Goal: Task Accomplishment & Management: Manage account settings

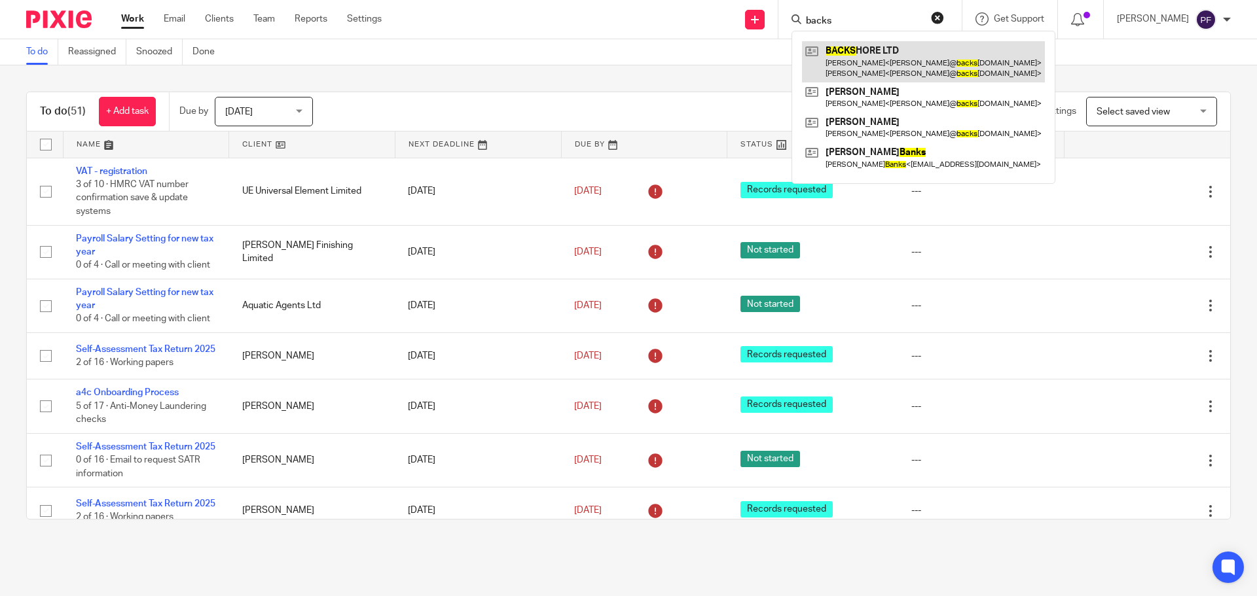
type input "backs"
click at [857, 77] on link at bounding box center [923, 61] width 243 height 41
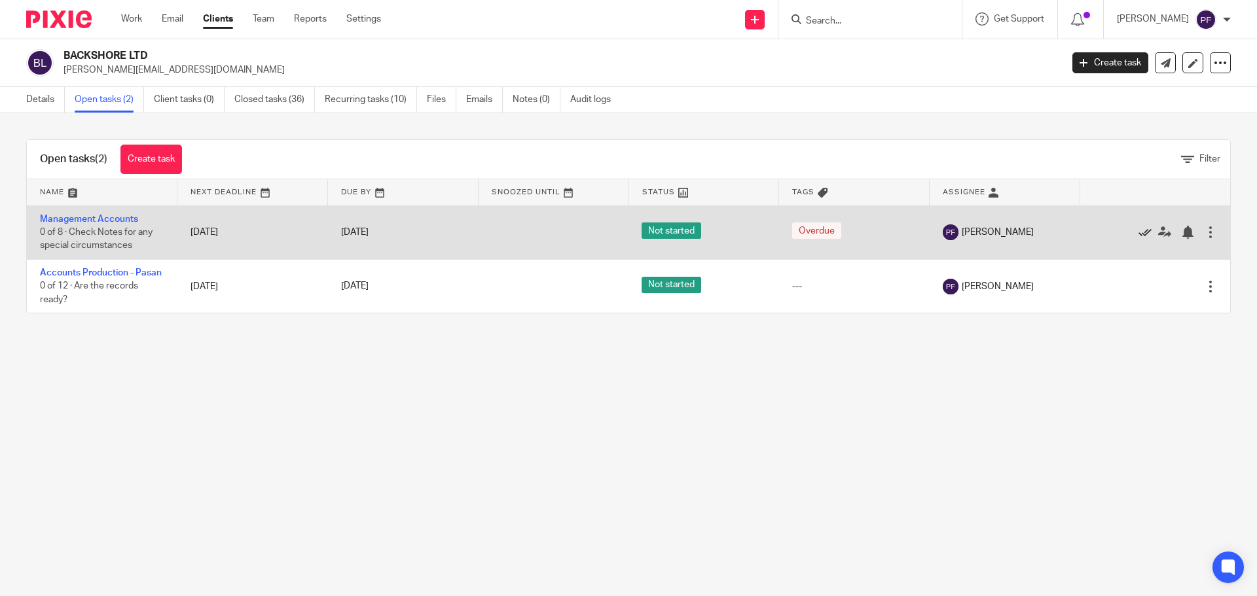
click at [1138, 236] on icon at bounding box center [1144, 232] width 13 height 13
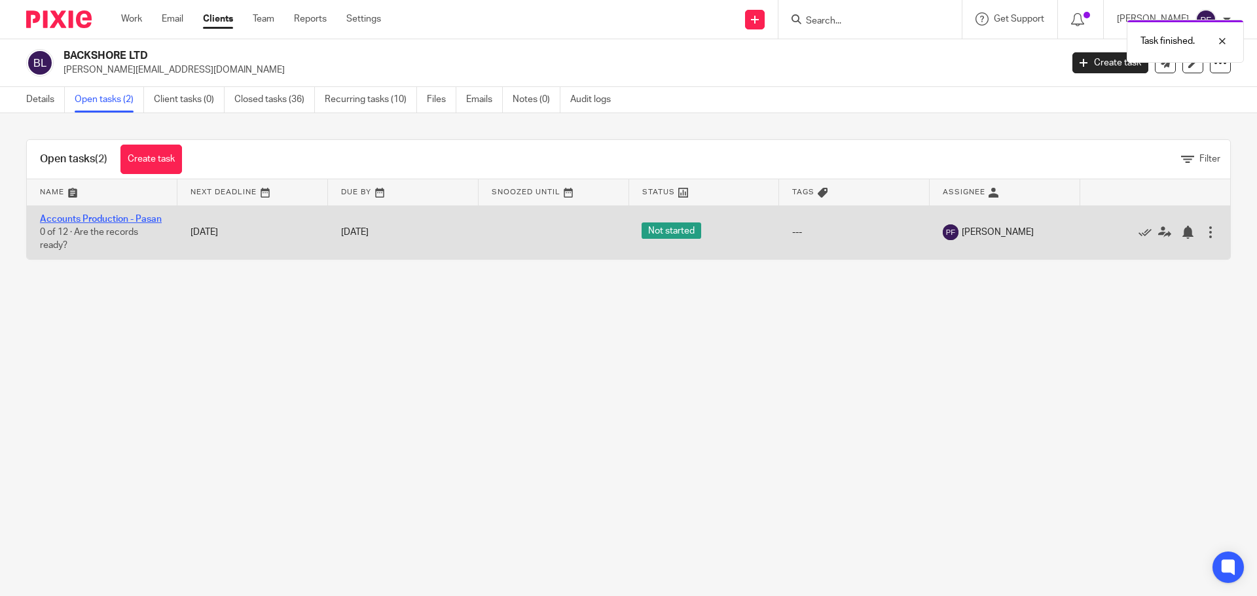
click at [84, 219] on link "Accounts Production - Pasan" at bounding box center [101, 219] width 122 height 9
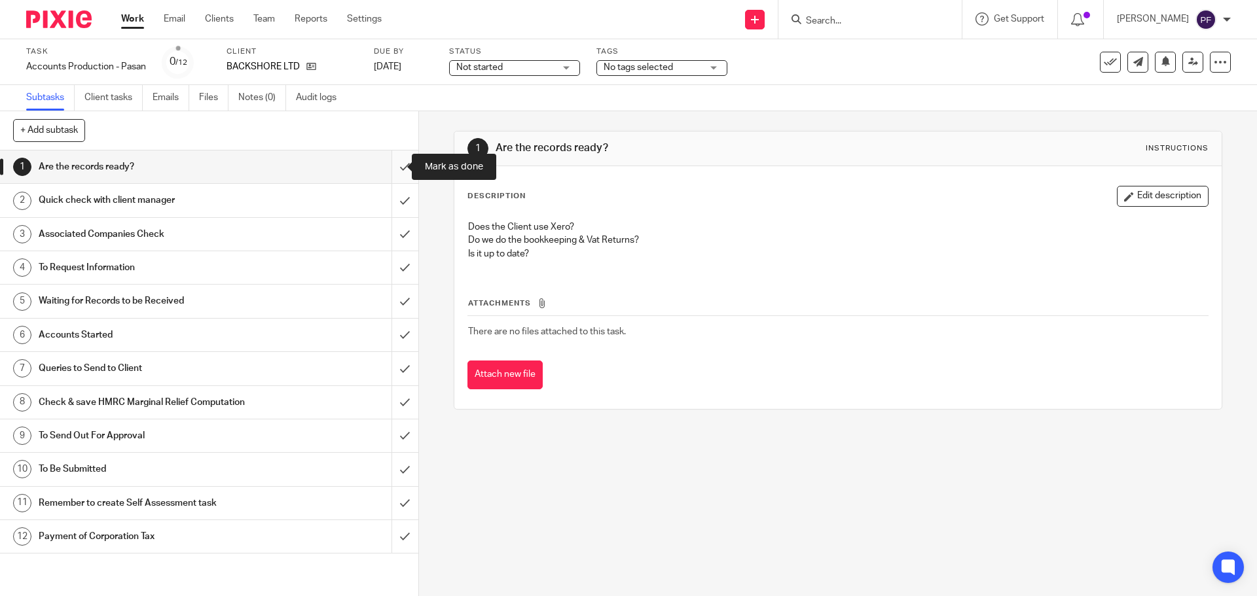
click at [389, 169] on input "submit" at bounding box center [209, 167] width 418 height 33
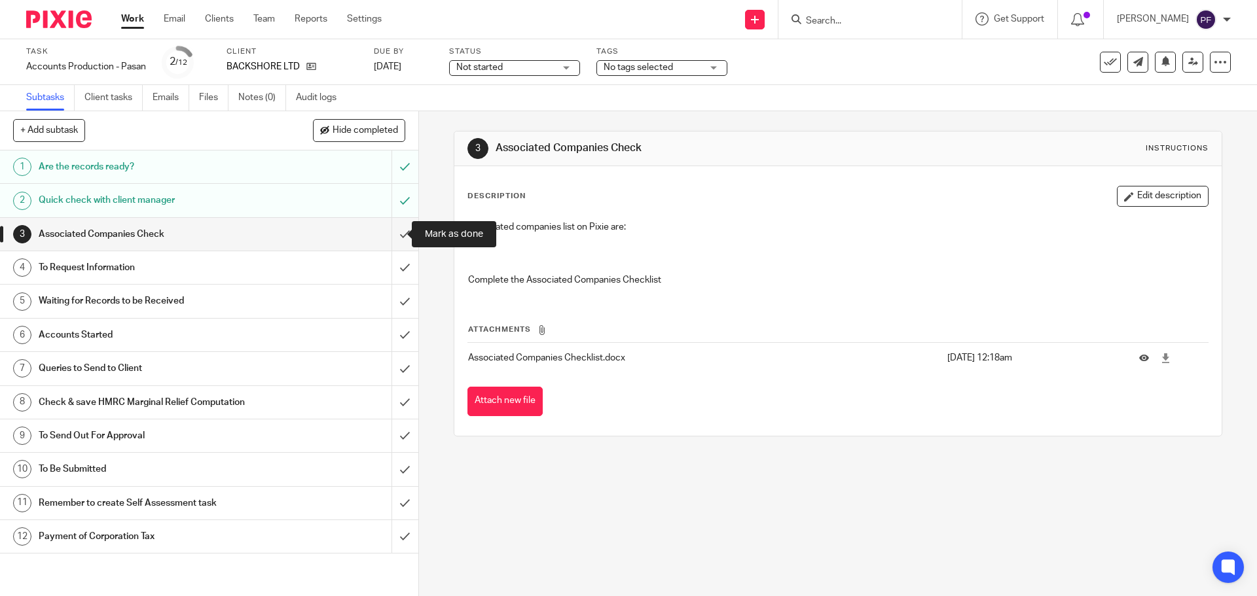
click at [387, 238] on input "submit" at bounding box center [209, 234] width 418 height 33
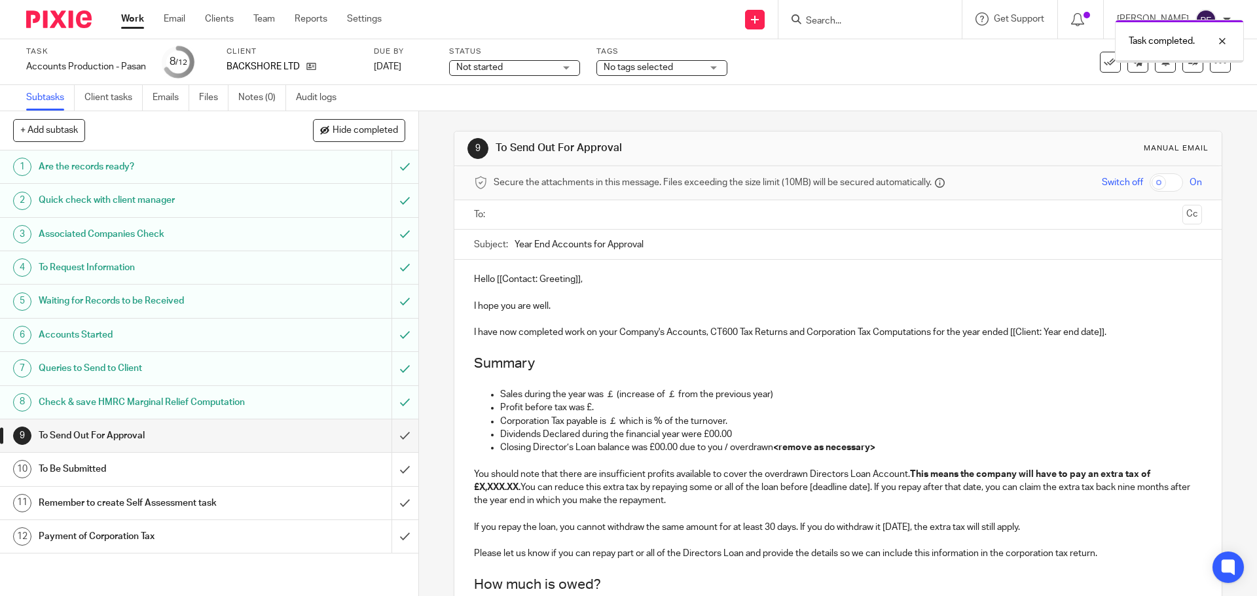
click at [499, 211] on input "text" at bounding box center [837, 214] width 678 height 15
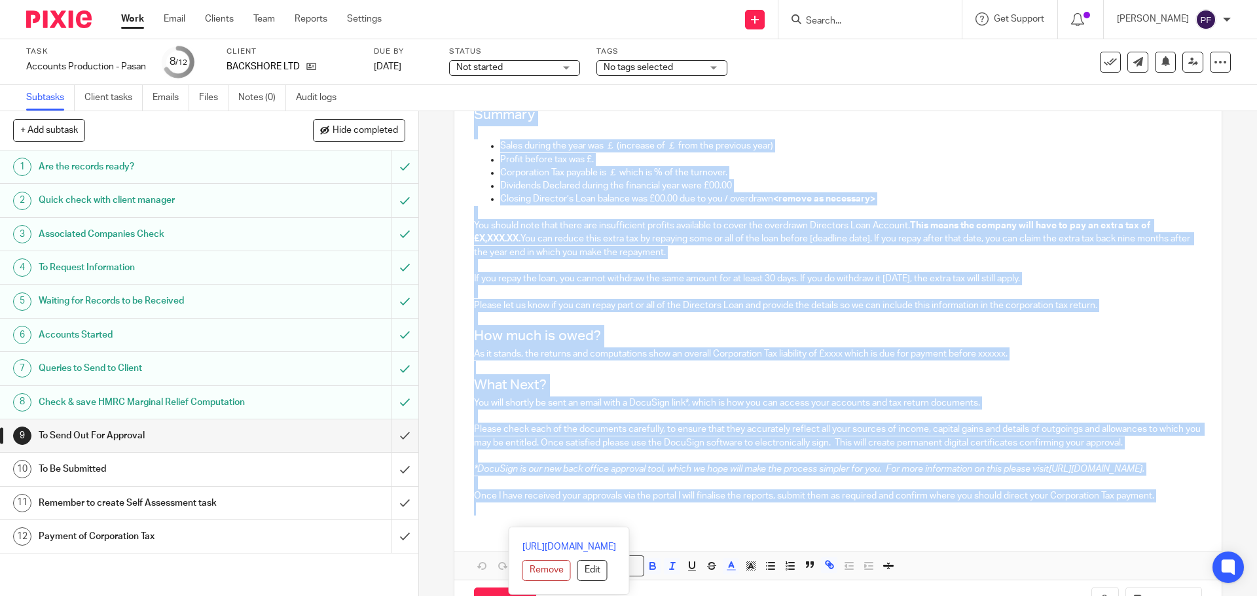
scroll to position [312, 0]
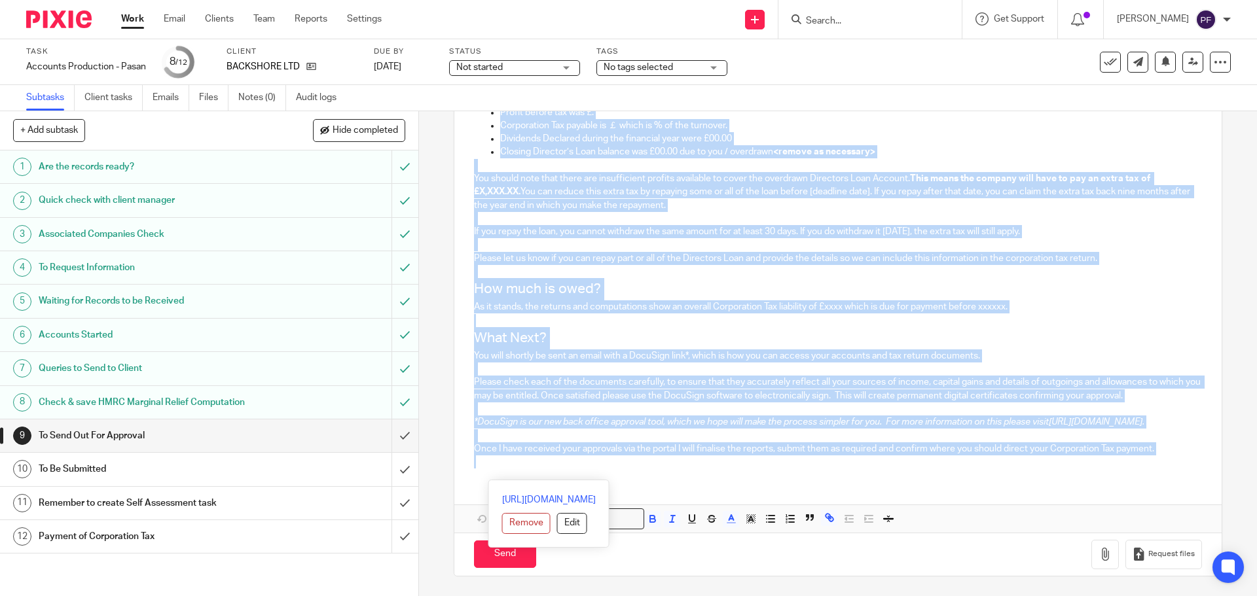
drag, startPoint x: 470, startPoint y: 285, endPoint x: 746, endPoint y: 475, distance: 335.1
click at [746, 475] on div "Hello [[Contact: Greeting]], I hope you are well. I have now completed work on …" at bounding box center [837, 221] width 766 height 514
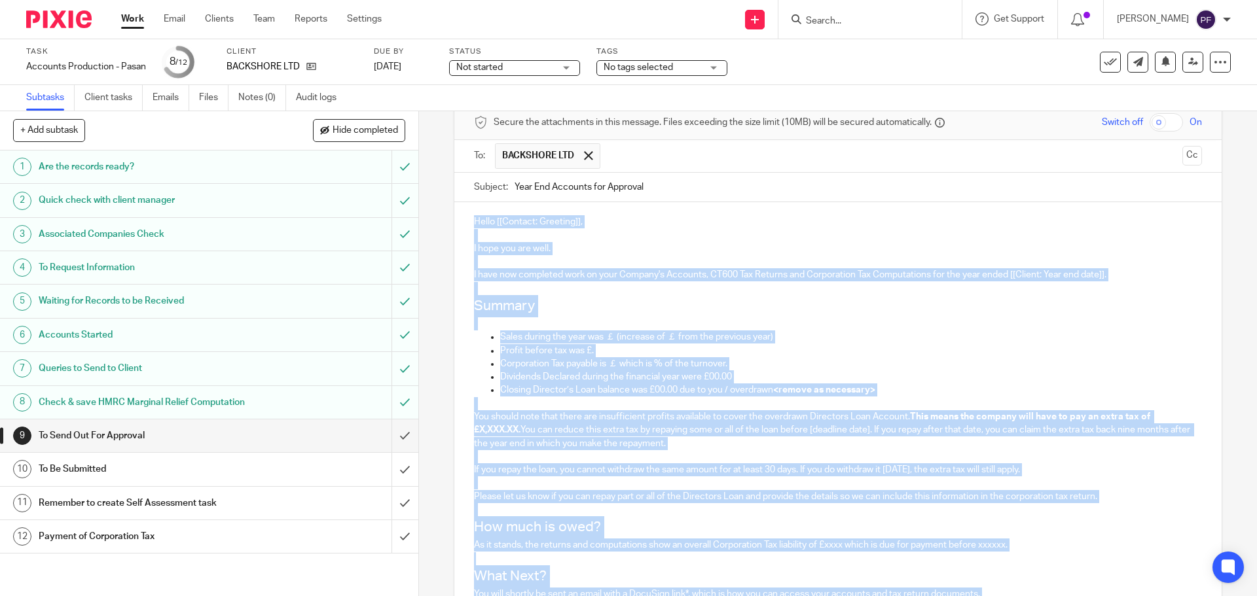
scroll to position [58, 0]
click at [583, 286] on p at bounding box center [837, 290] width 727 height 13
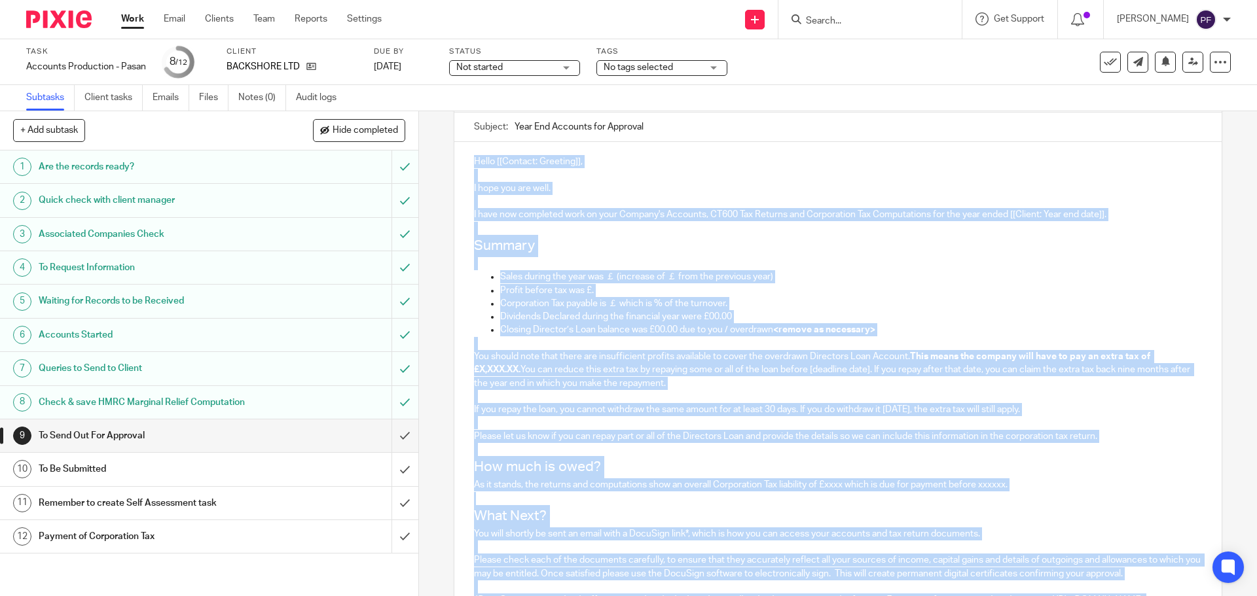
scroll to position [0, 0]
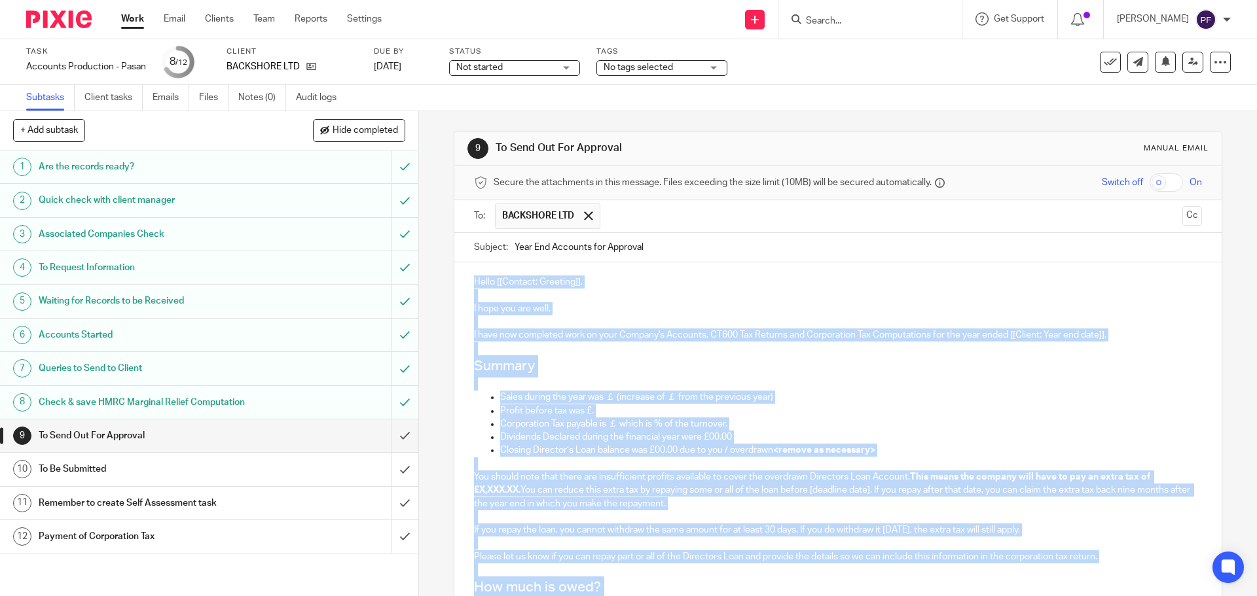
drag, startPoint x: 1166, startPoint y: 459, endPoint x: 466, endPoint y: 279, distance: 722.3
click at [466, 279] on div "Hello [[Contact: Greeting]], I hope you are well. I have now completed work on …" at bounding box center [837, 519] width 766 height 514
paste div
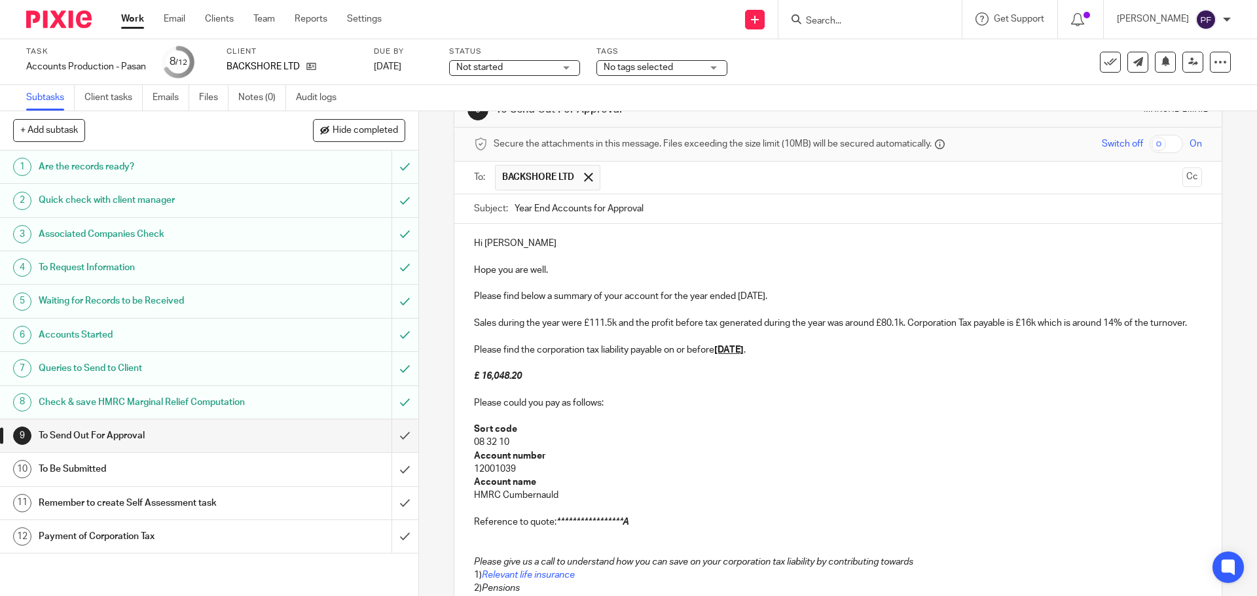
scroll to position [38, 0]
click at [493, 248] on p "Hi Robyn" at bounding box center [837, 244] width 727 height 13
click at [791, 293] on p "Please find below a summary of your account for the year ended 31st Mar 2019." at bounding box center [837, 297] width 727 height 13
click at [598, 327] on p "Sales during the year were £111.5k and the profit before tax generated during t…" at bounding box center [837, 323] width 727 height 13
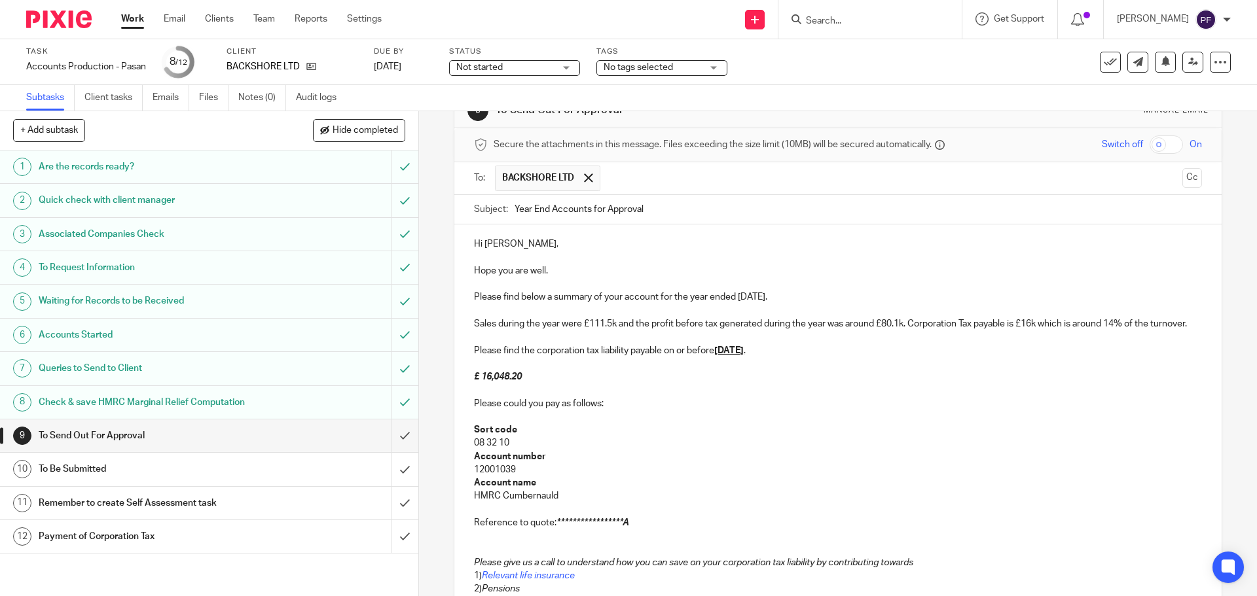
click at [607, 321] on p "Sales during the year were £111.5k and the profit before tax generated during t…" at bounding box center [837, 323] width 727 height 13
click at [613, 314] on p at bounding box center [837, 310] width 727 height 13
click at [606, 327] on p "Sales during the year were £111.5k and the profit before tax generated during t…" at bounding box center [837, 323] width 727 height 13
click at [1035, 321] on p "Sales during the year were £146.4k and the profit before tax generated during t…" at bounding box center [837, 323] width 727 height 13
drag, startPoint x: 1050, startPoint y: 322, endPoint x: 753, endPoint y: 337, distance: 297.5
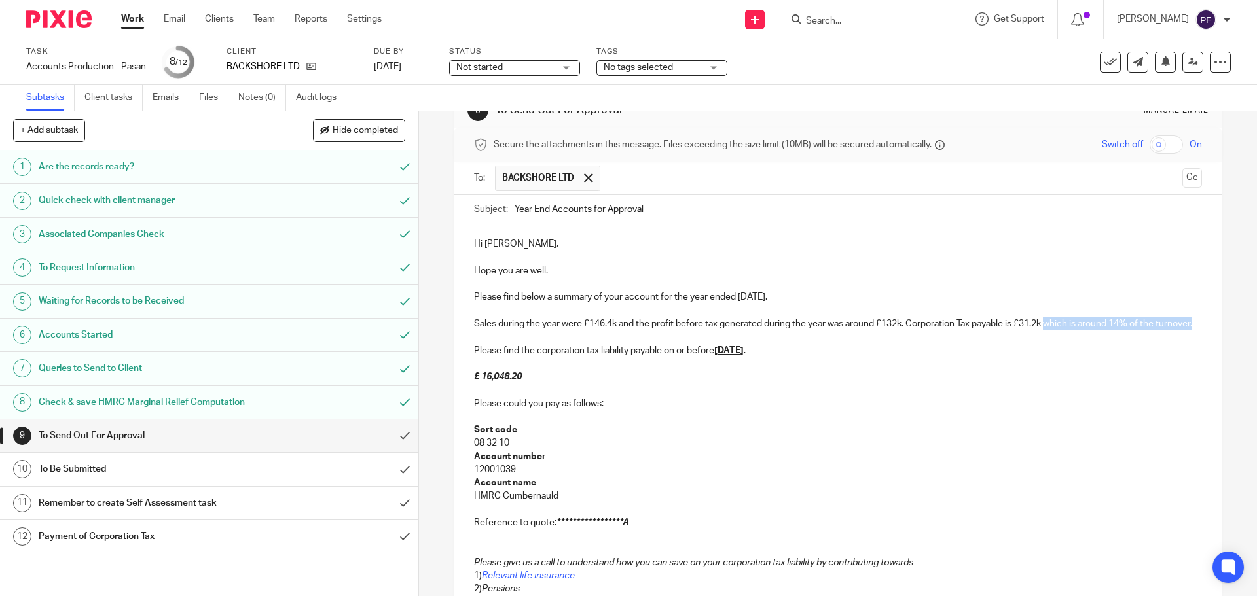
click at [753, 331] on p "Sales during the year were £146.4k and the profit before tax generated during t…" at bounding box center [837, 323] width 727 height 13
click at [744, 351] on u "31st Dec 2020" at bounding box center [728, 350] width 29 height 9
drag, startPoint x: 527, startPoint y: 375, endPoint x: 479, endPoint y: 376, distance: 47.8
click at [479, 376] on p "£ 16,048.20" at bounding box center [837, 376] width 727 height 13
drag, startPoint x: 526, startPoint y: 379, endPoint x: 465, endPoint y: 376, distance: 61.0
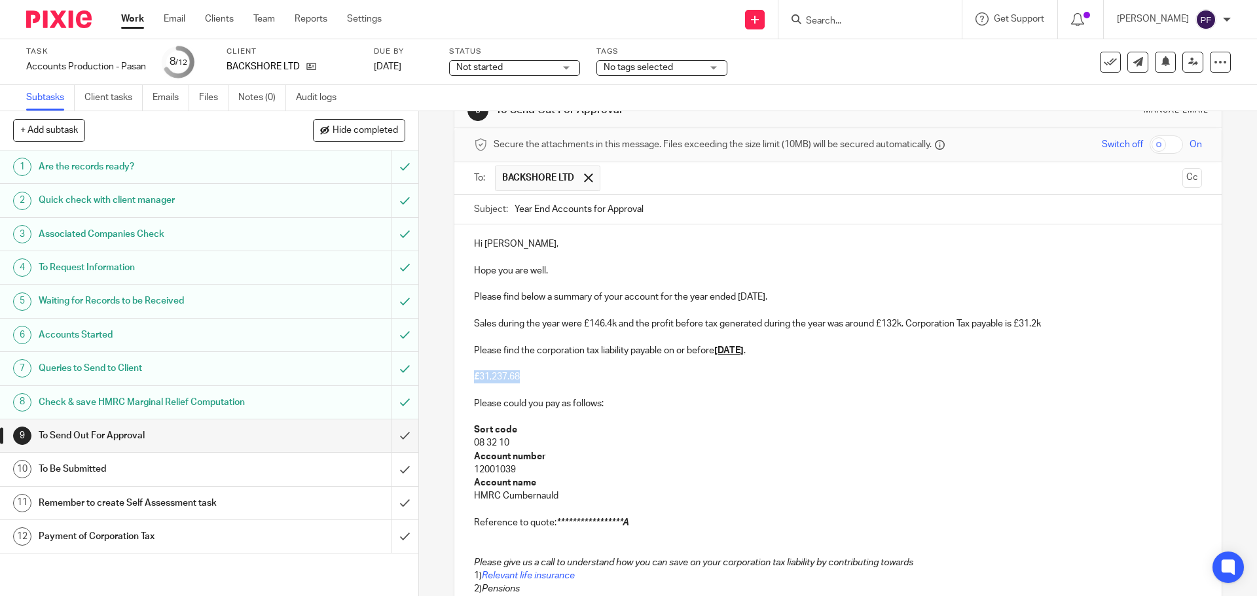
click at [465, 376] on div "**********" at bounding box center [837, 448] width 766 height 448
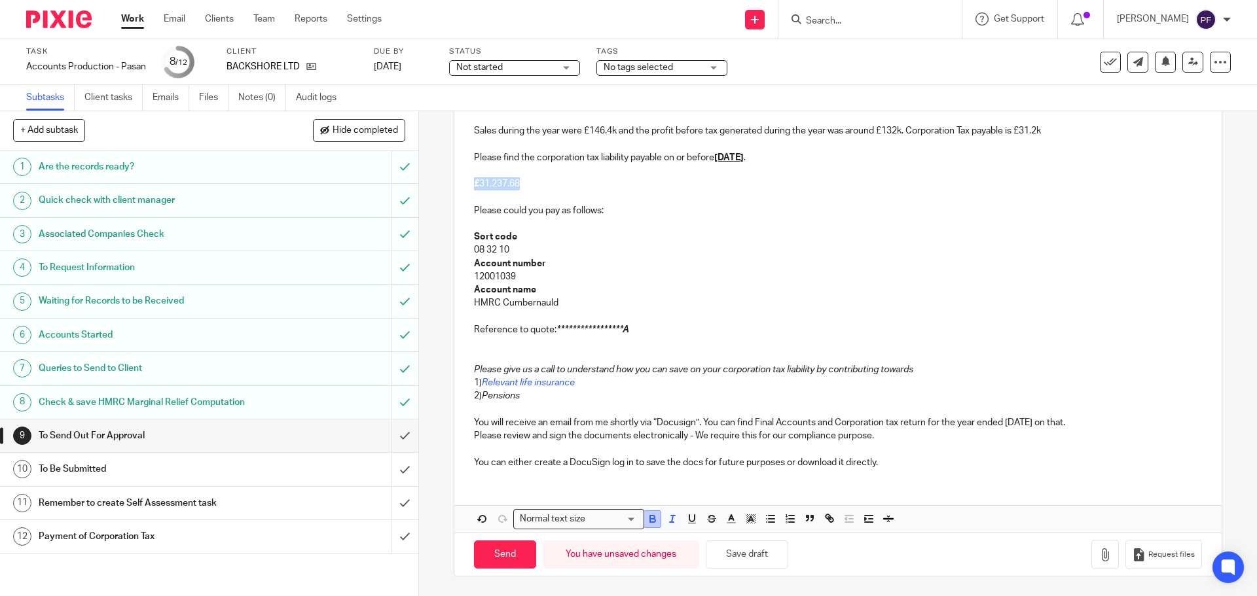
click at [648, 522] on icon "button" at bounding box center [653, 519] width 12 height 12
click at [655, 524] on button "button" at bounding box center [652, 519] width 16 height 16
click at [477, 181] on em "£" at bounding box center [476, 183] width 5 height 9
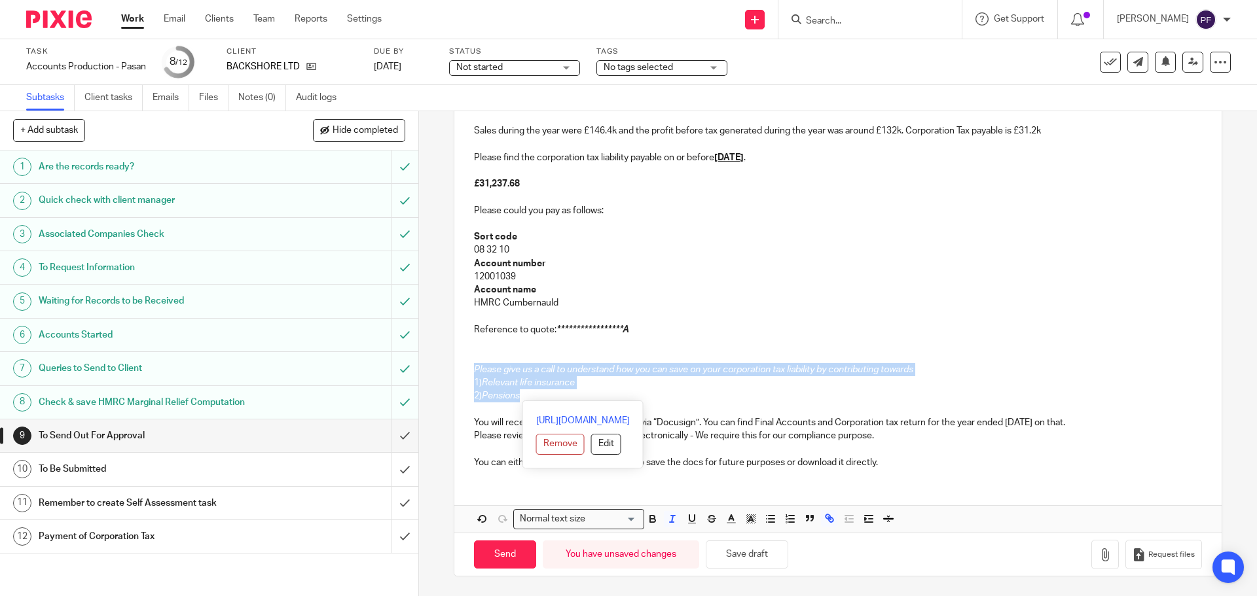
drag, startPoint x: 590, startPoint y: 402, endPoint x: 489, endPoint y: 351, distance: 113.3
click at [489, 351] on div "**********" at bounding box center [837, 255] width 766 height 448
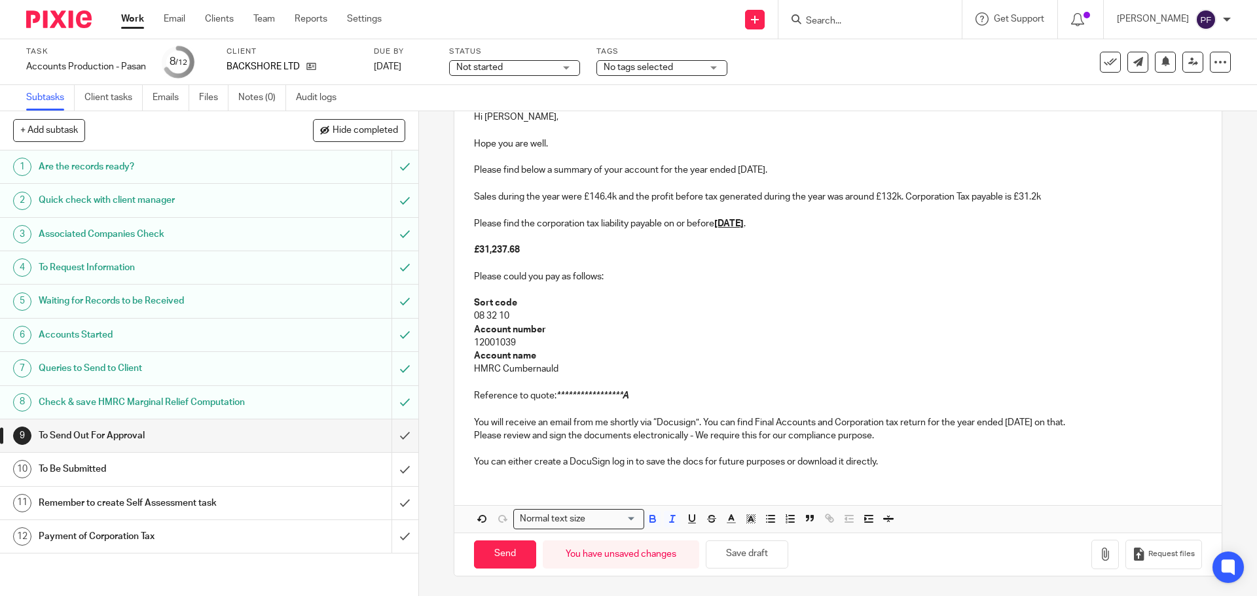
scroll to position [165, 0]
click at [596, 389] on p "**********" at bounding box center [837, 395] width 727 height 13
click at [634, 392] on p "**********" at bounding box center [837, 395] width 727 height 13
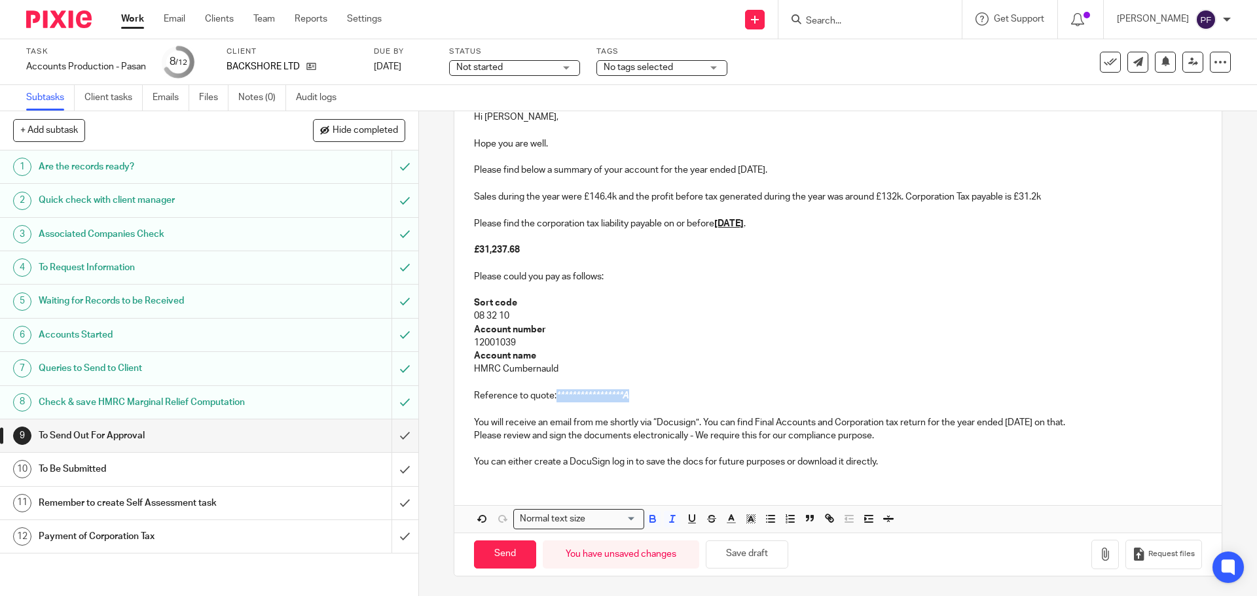
drag, startPoint x: 634, startPoint y: 392, endPoint x: 553, endPoint y: 395, distance: 81.2
click at [553, 395] on p "**********" at bounding box center [837, 395] width 727 height 13
click at [1066, 420] on p "You will receive an email from me shortly via “Docusign”. You can find Final Ac…" at bounding box center [837, 422] width 727 height 13
click at [918, 459] on p "You can either create a DocuSign log in to save the docs for future purposes or…" at bounding box center [837, 462] width 727 height 13
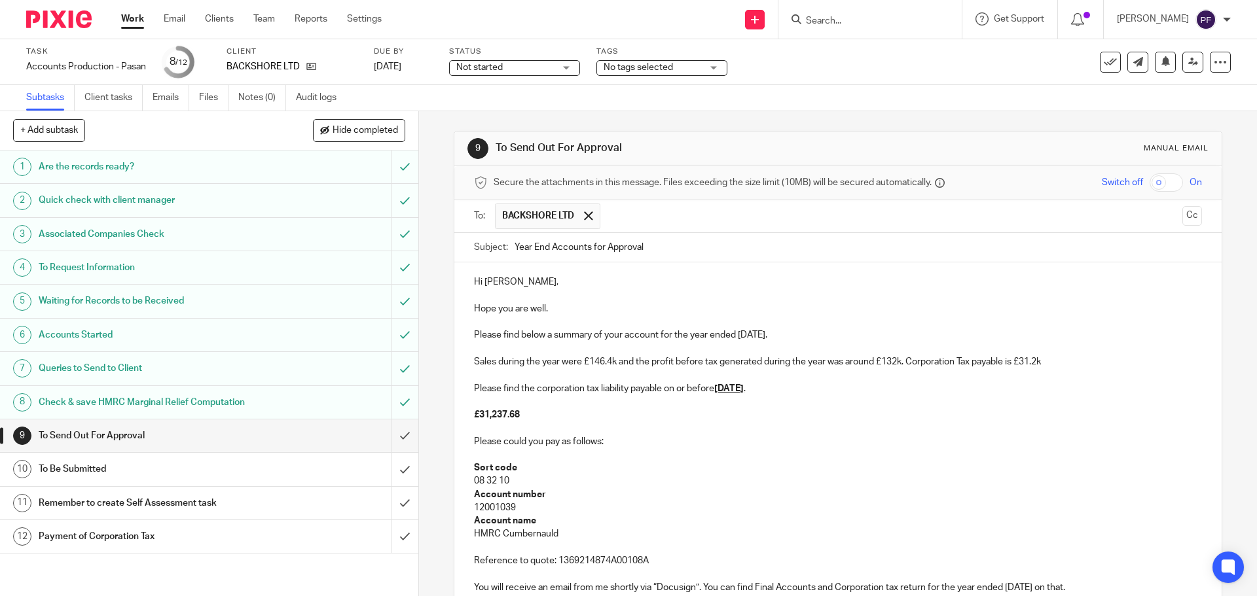
scroll to position [205, 0]
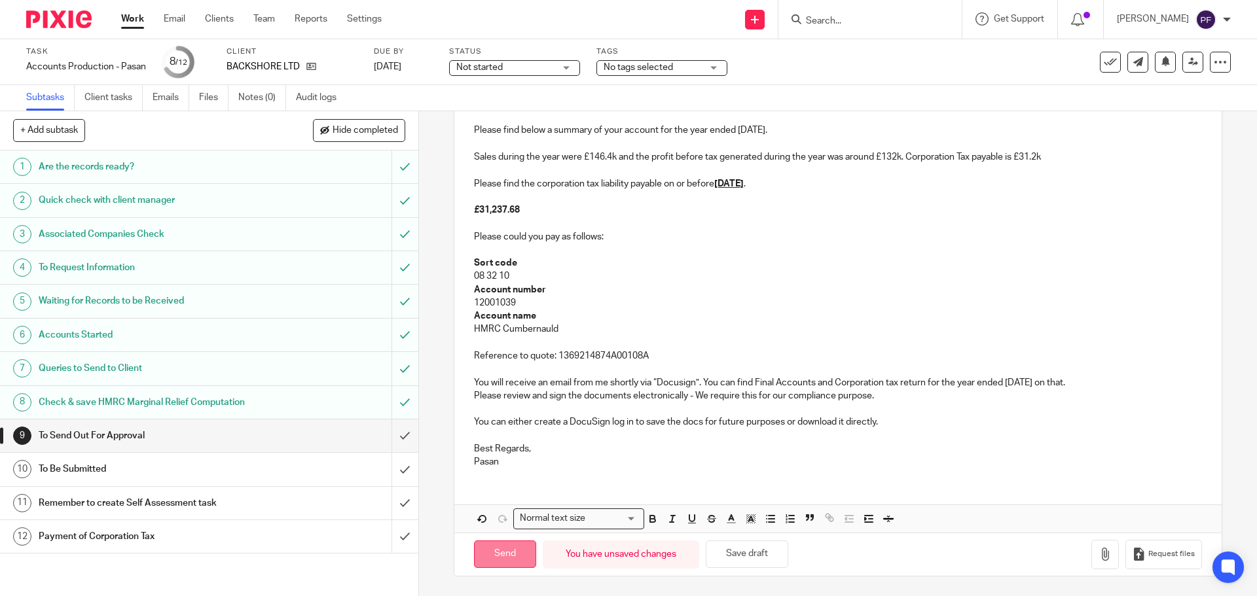
click at [509, 545] on input "Send" at bounding box center [505, 555] width 62 height 28
click at [476, 68] on span "Not started" at bounding box center [479, 67] width 46 height 9
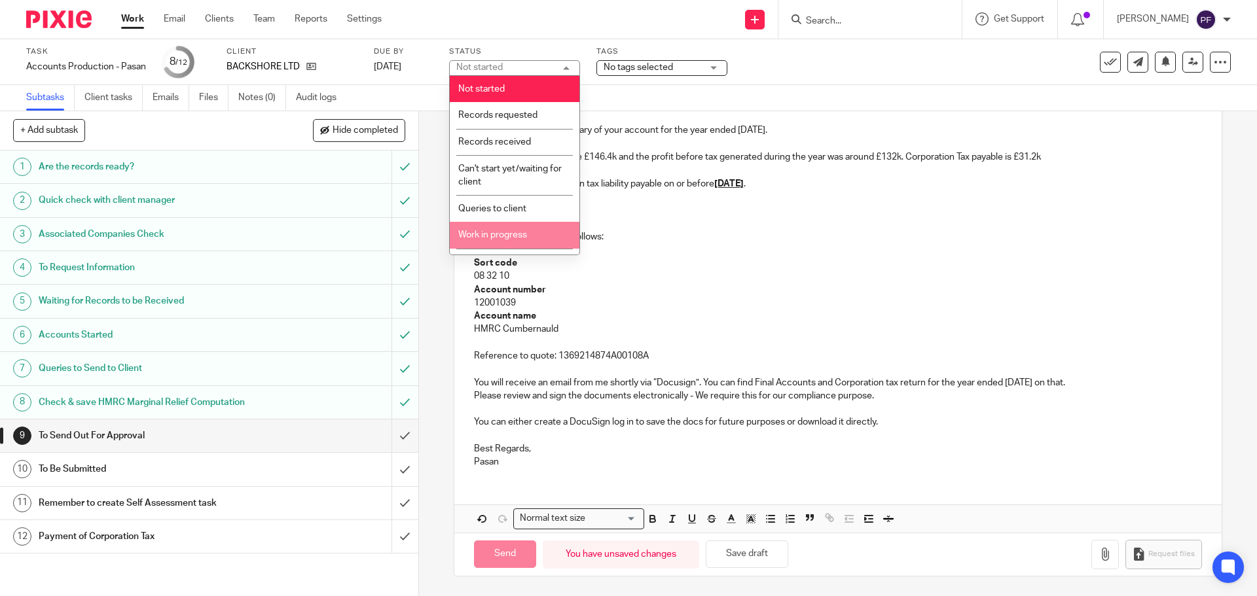
scroll to position [100, 0]
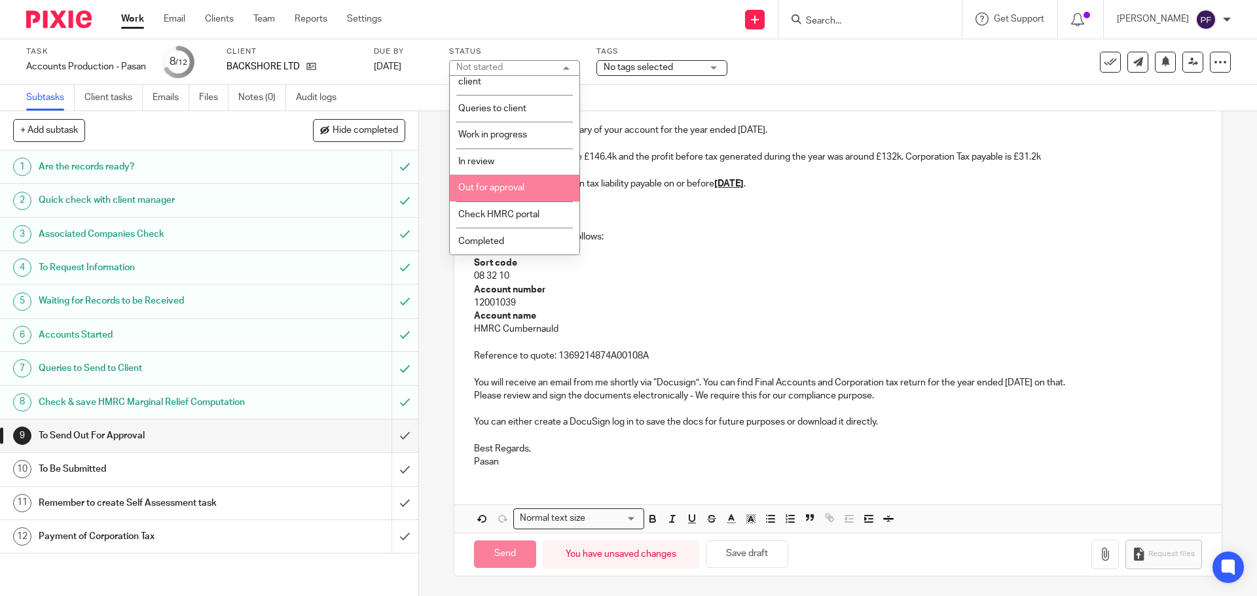
click at [488, 195] on li "Out for approval" at bounding box center [515, 188] width 130 height 27
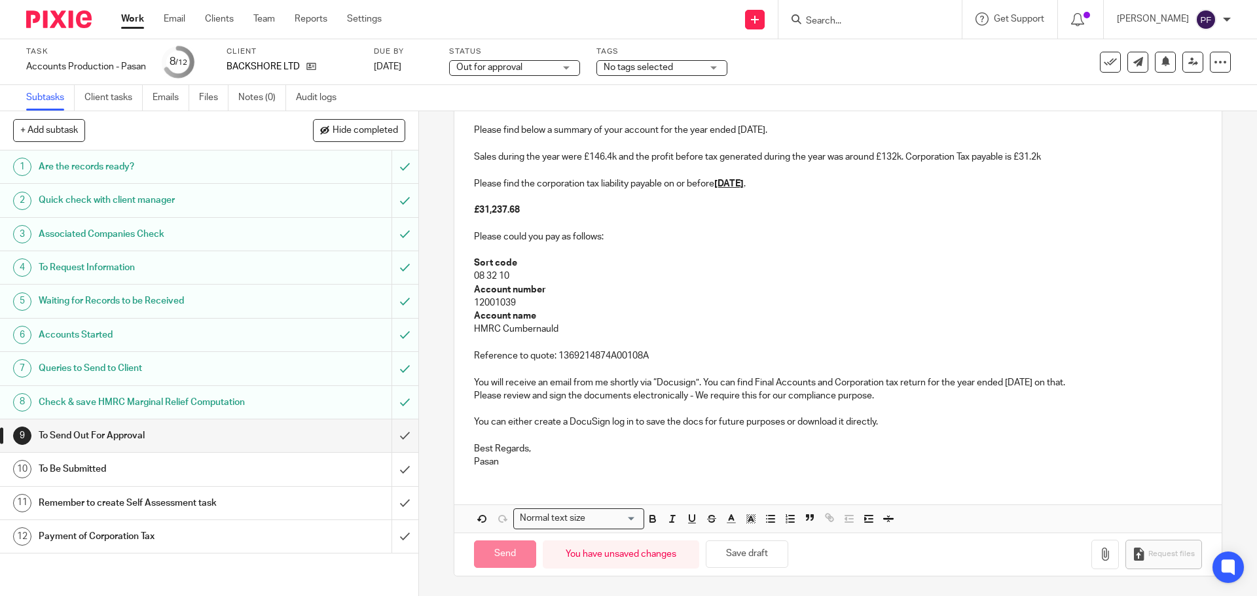
type input "Sent"
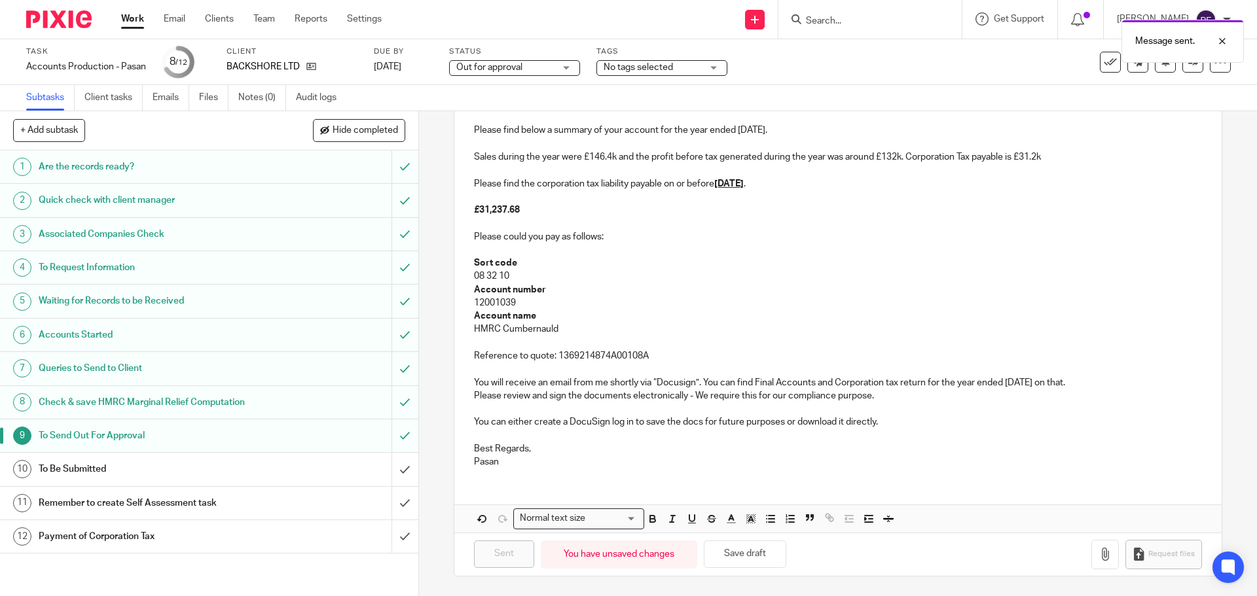
click at [828, 24] on div "Message sent." at bounding box center [935, 38] width 615 height 50
click at [822, 20] on div "Message sent." at bounding box center [935, 38] width 615 height 50
click at [825, 25] on div "Message sent." at bounding box center [935, 38] width 615 height 50
click at [826, 22] on div "Message sent." at bounding box center [935, 38] width 615 height 50
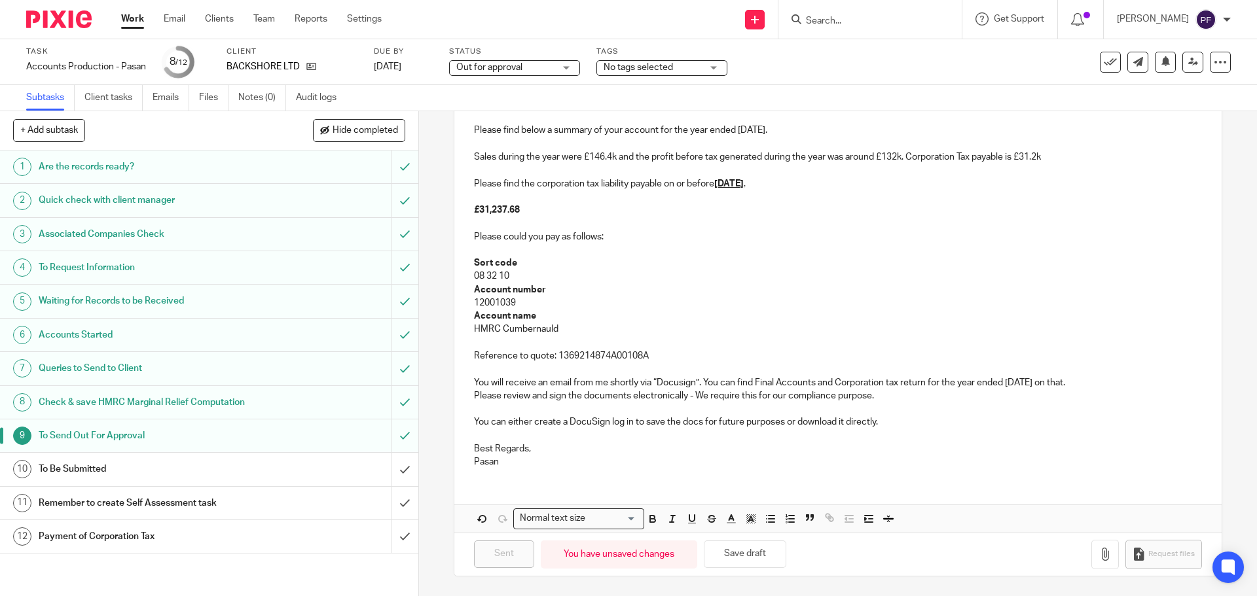
click at [829, 16] on input "Search" at bounding box center [863, 22] width 118 height 12
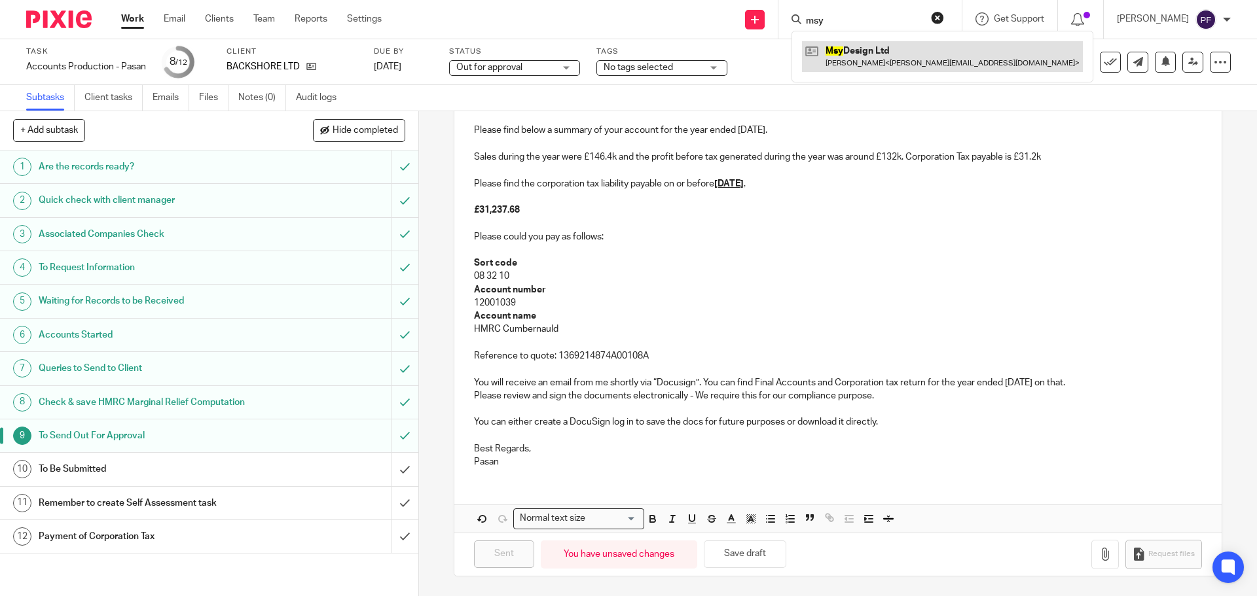
type input "msy"
click at [843, 46] on link at bounding box center [942, 56] width 281 height 30
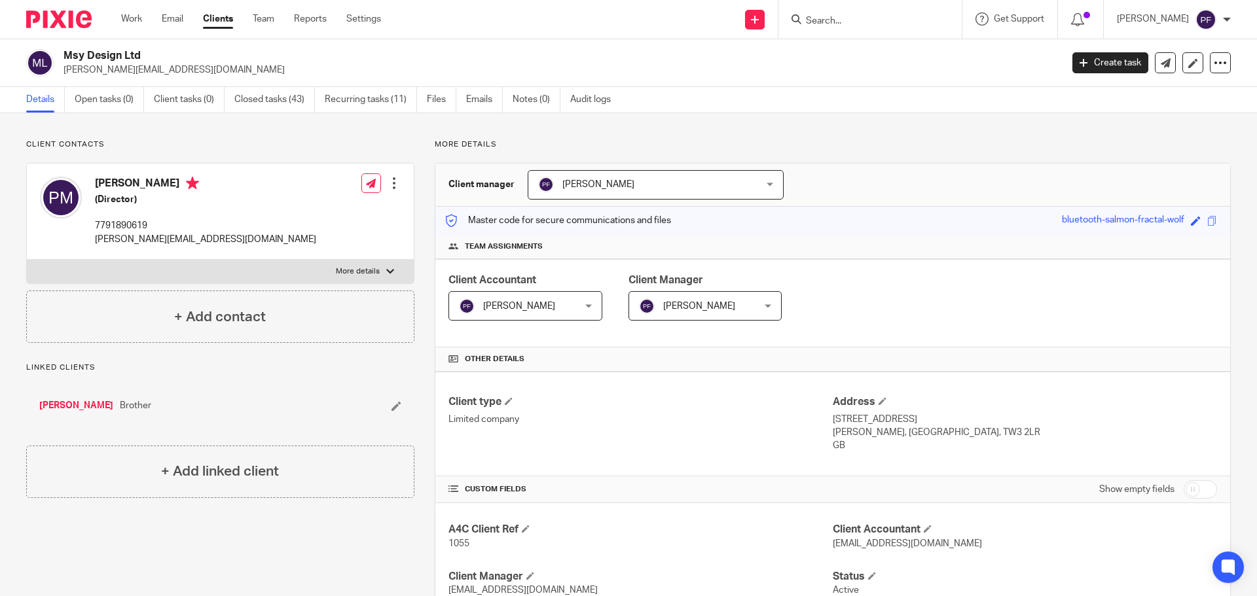
click at [117, 51] on h2 "Msy Design Ltd" at bounding box center [458, 56] width 791 height 14
copy div "Msy Design Ltd"
click at [839, 23] on input "Search" at bounding box center [863, 22] width 118 height 12
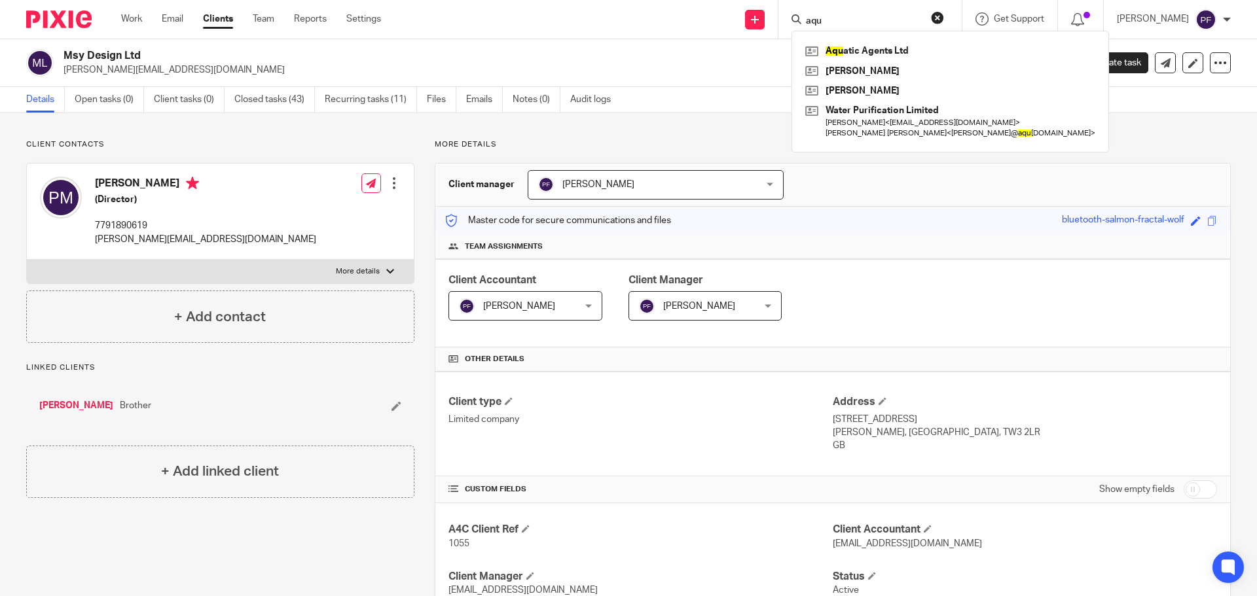
click at [846, 17] on input "aqu" at bounding box center [863, 22] width 118 height 12
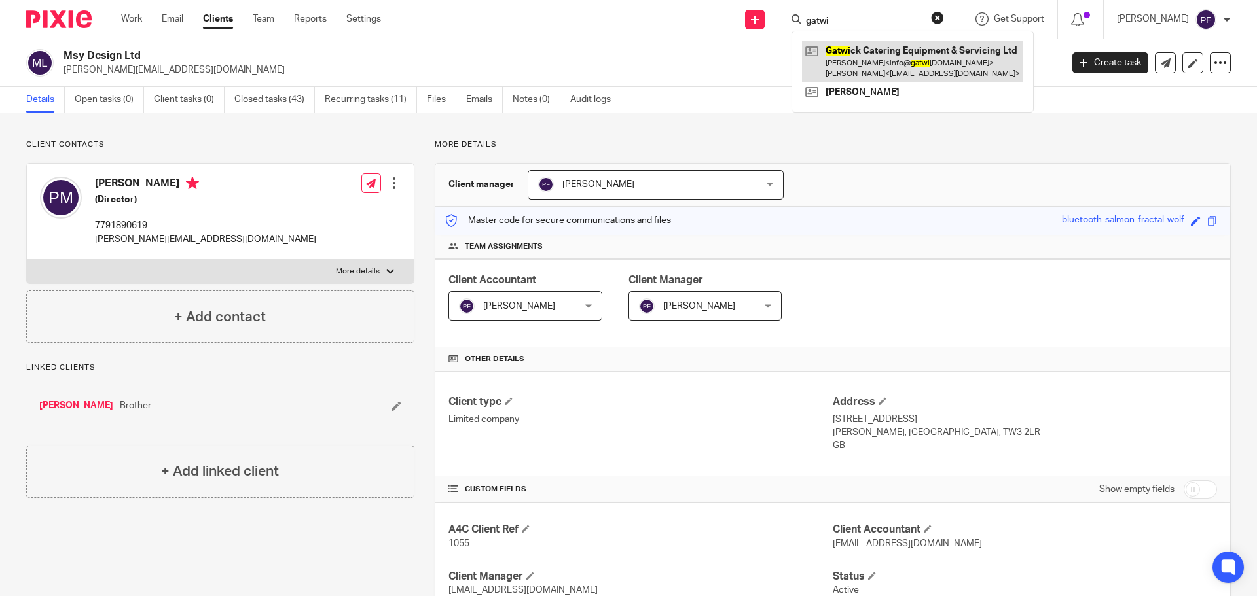
type input "gatwi"
click at [845, 63] on link at bounding box center [912, 61] width 221 height 41
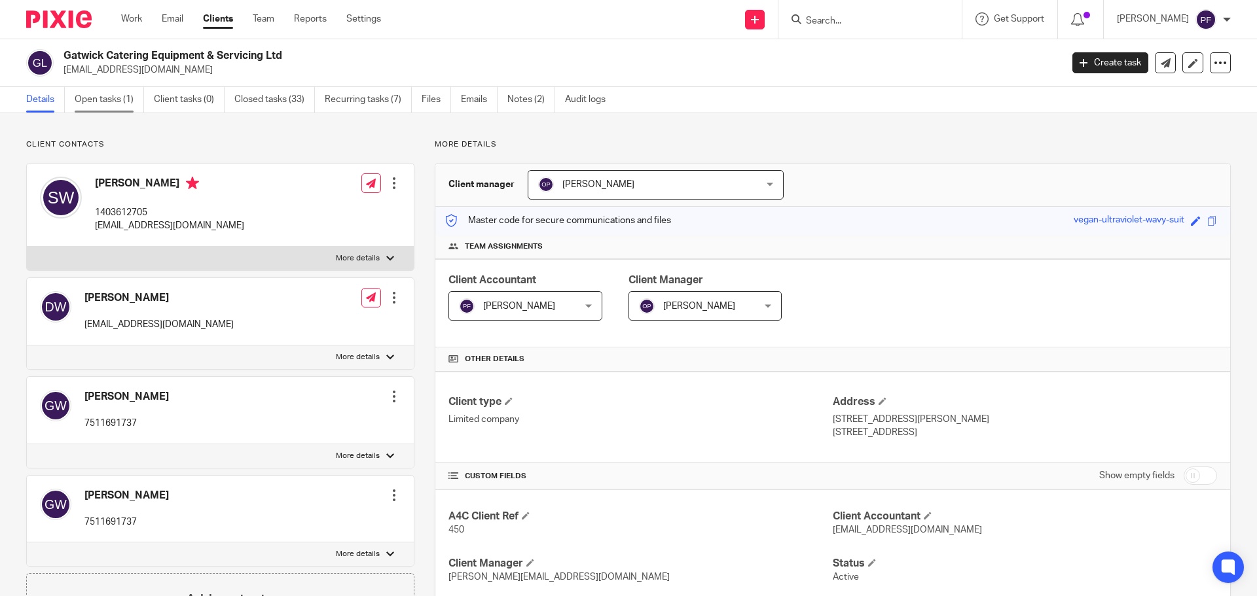
click at [109, 99] on link "Open tasks (1)" at bounding box center [109, 100] width 69 height 26
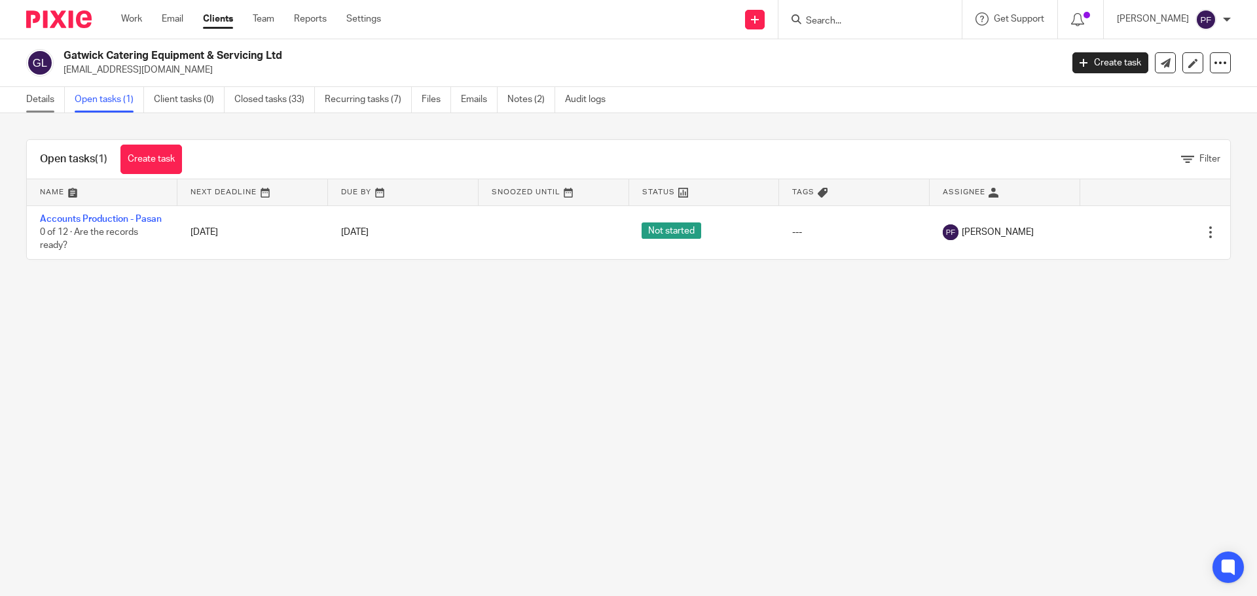
click at [37, 110] on link "Details" at bounding box center [45, 100] width 39 height 26
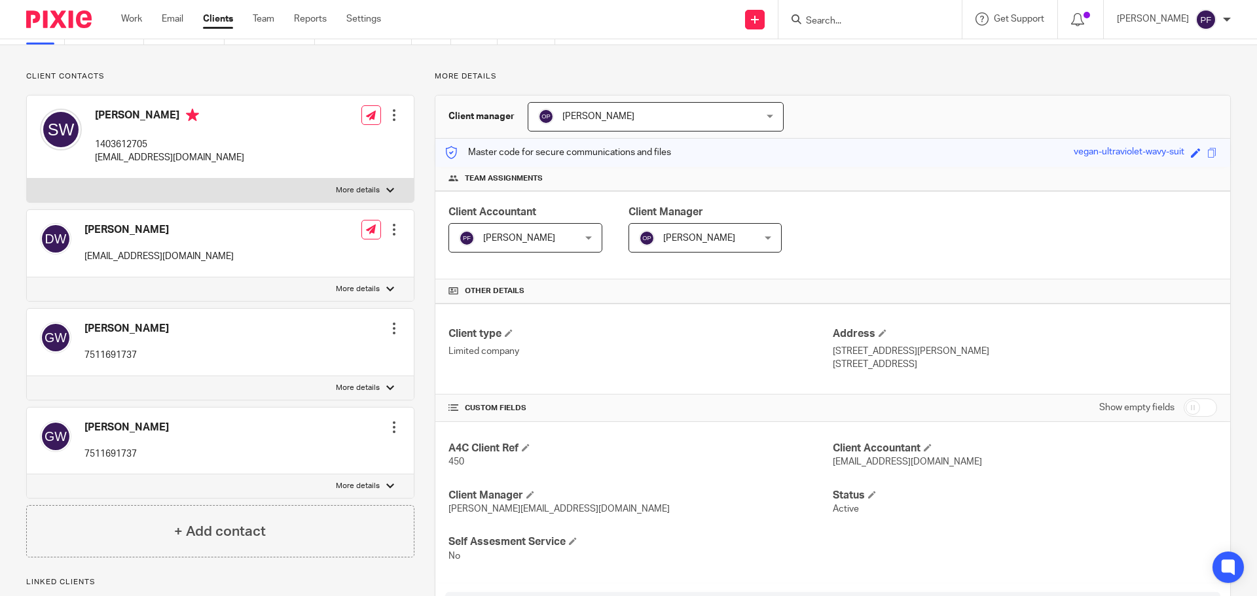
scroll to position [62, 0]
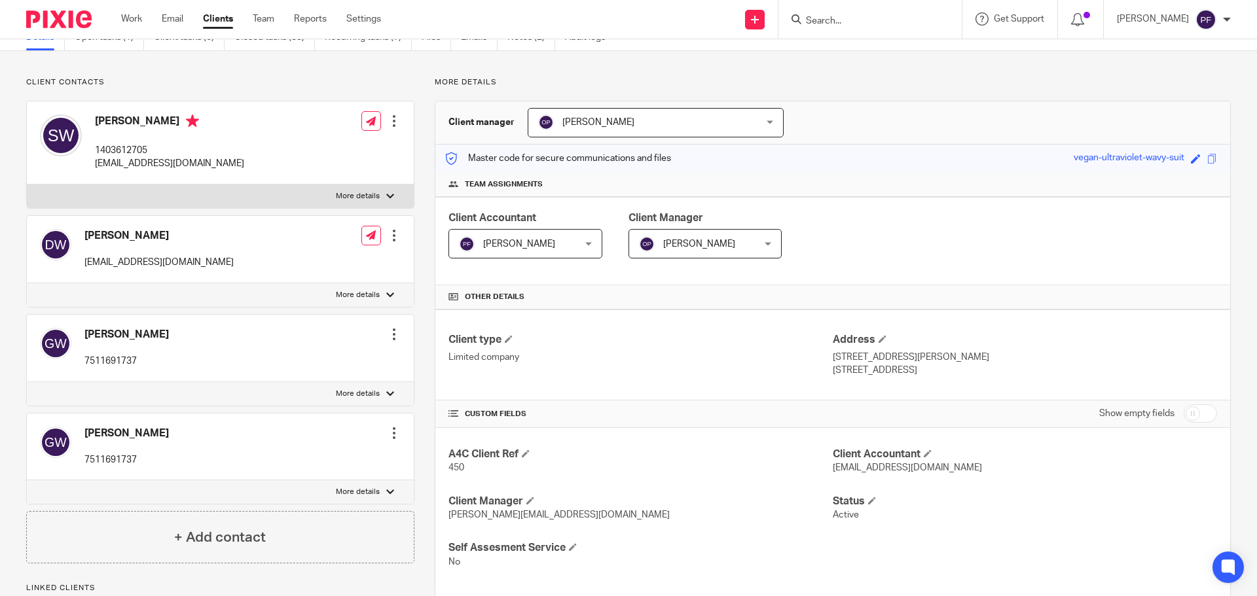
click at [833, 19] on input "Search" at bounding box center [863, 22] width 118 height 12
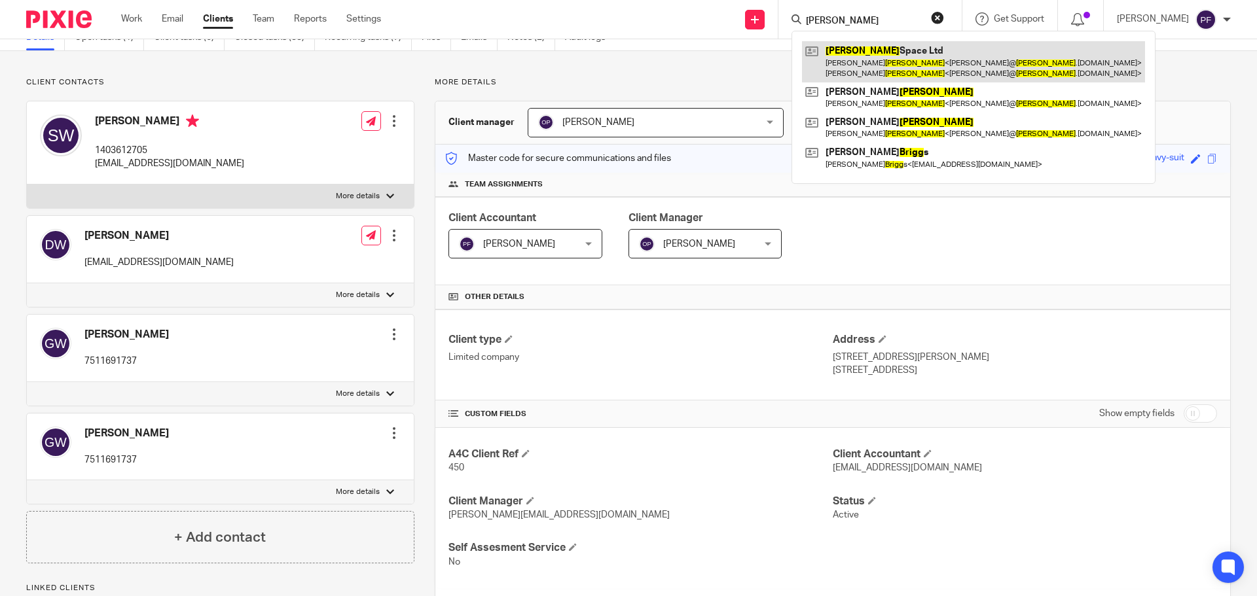
type input "[PERSON_NAME]"
click at [859, 58] on link at bounding box center [973, 61] width 343 height 41
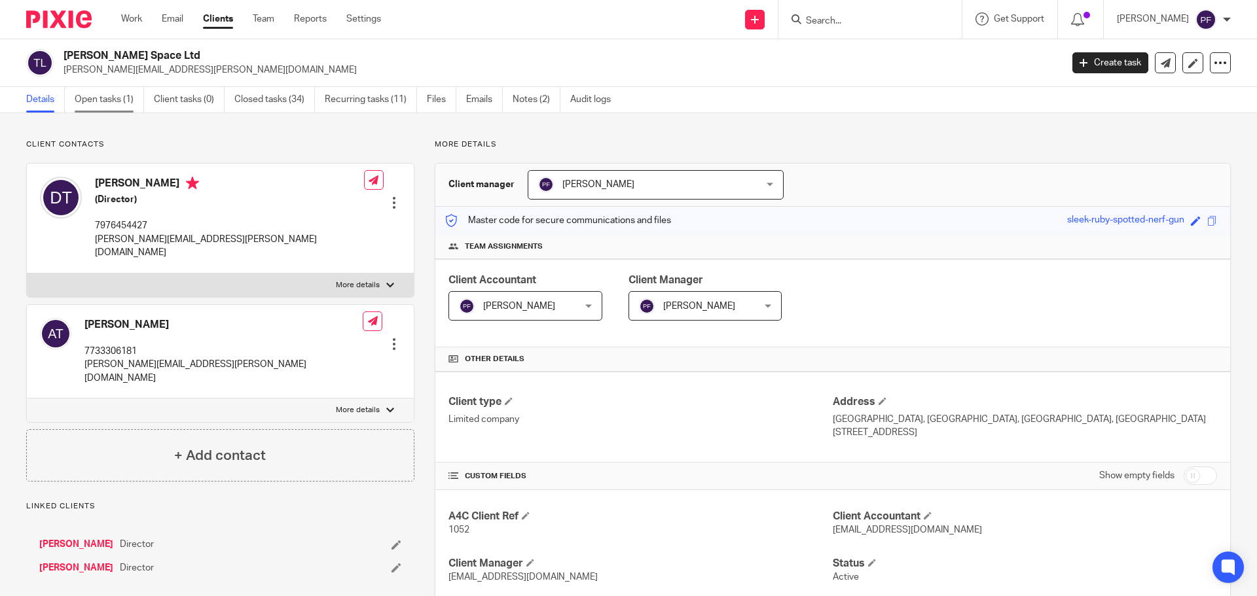
click at [94, 96] on link "Open tasks (1)" at bounding box center [109, 100] width 69 height 26
